Goal: Transaction & Acquisition: Book appointment/travel/reservation

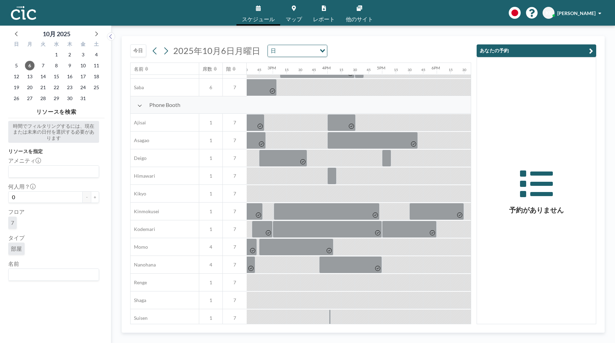
scroll to position [220, 794]
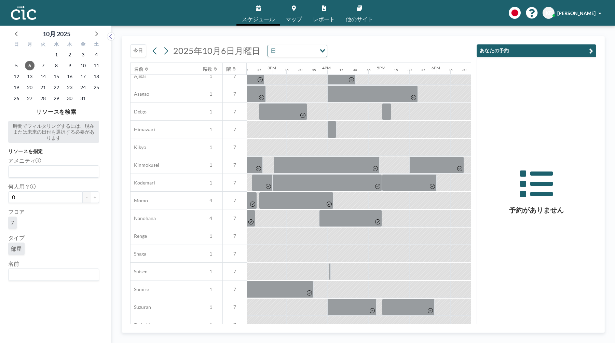
click at [162, 47] on button at bounding box center [165, 50] width 11 height 11
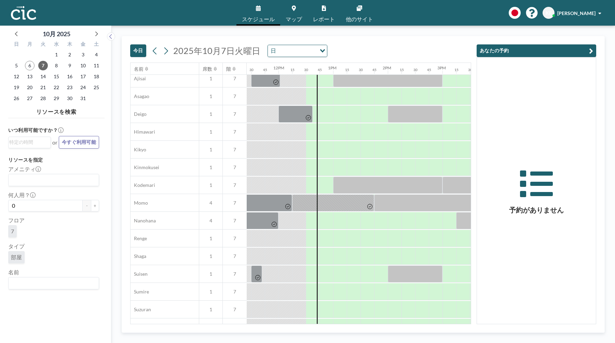
scroll to position [208, 623]
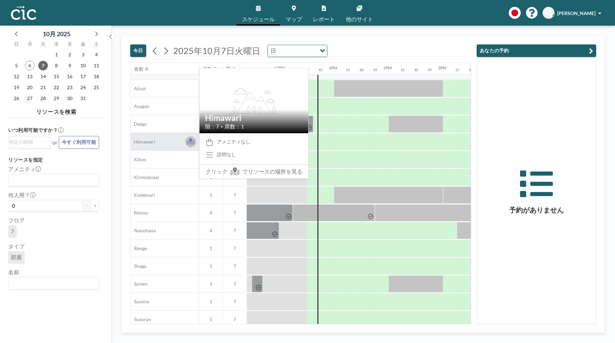
click at [195, 140] on button at bounding box center [190, 141] width 11 height 11
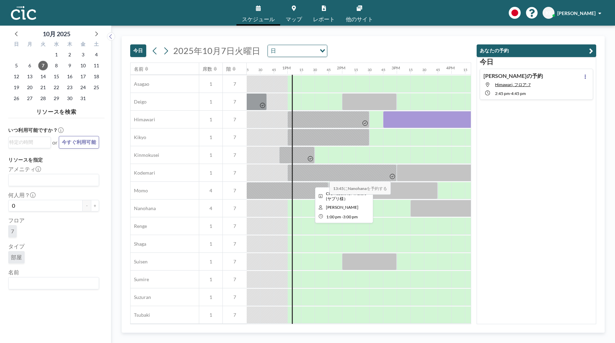
scroll to position [240, 670]
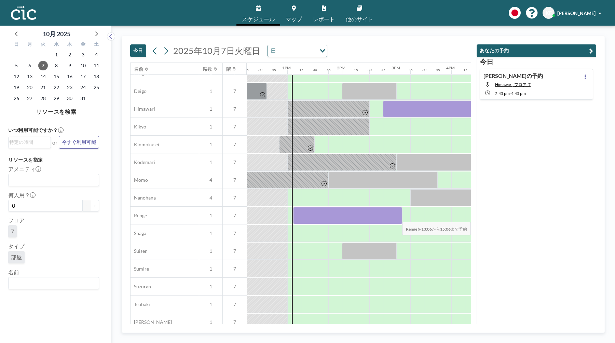
drag, startPoint x: 300, startPoint y: 209, endPoint x: 420, endPoint y: 217, distance: 120.4
click at [420, 217] on div at bounding box center [232, 216] width 1311 height 18
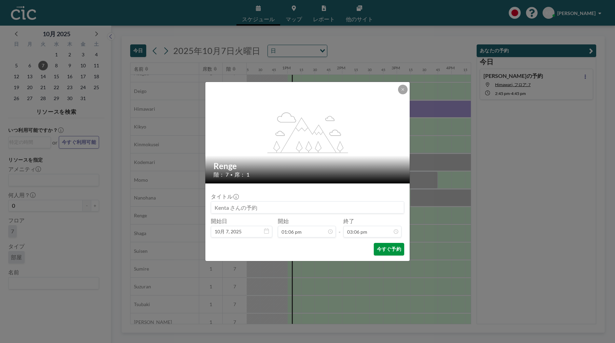
click at [397, 245] on button "今すぐ予約" at bounding box center [389, 249] width 30 height 13
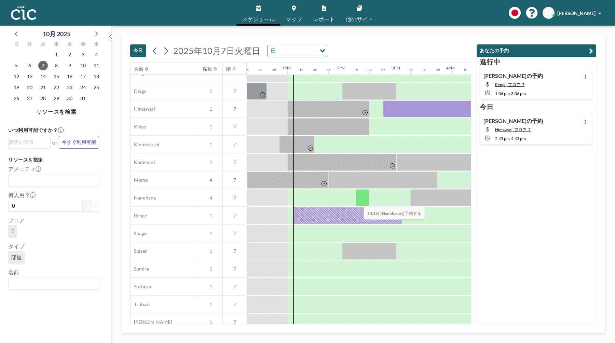
scroll to position [224, 670]
